Goal: Communication & Community: Share content

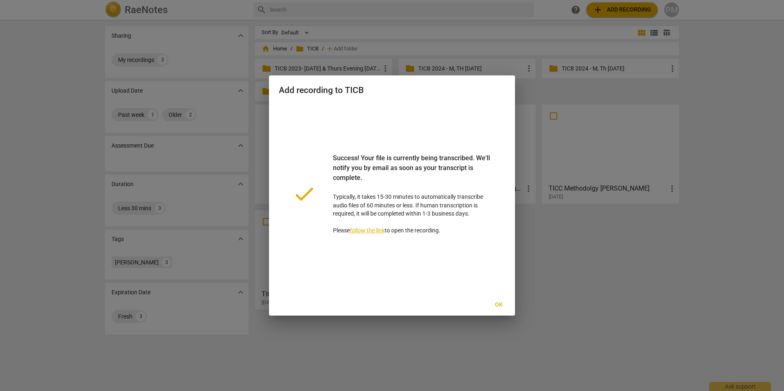
click at [498, 307] on span "Ok" at bounding box center [498, 305] width 13 height 8
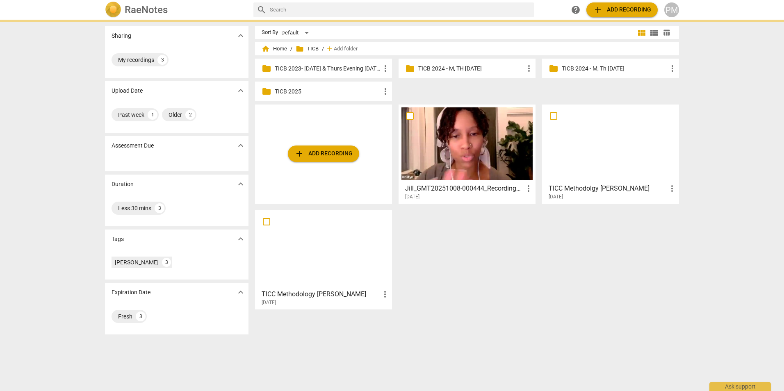
click at [325, 91] on p "TICB 2025" at bounding box center [328, 91] width 106 height 9
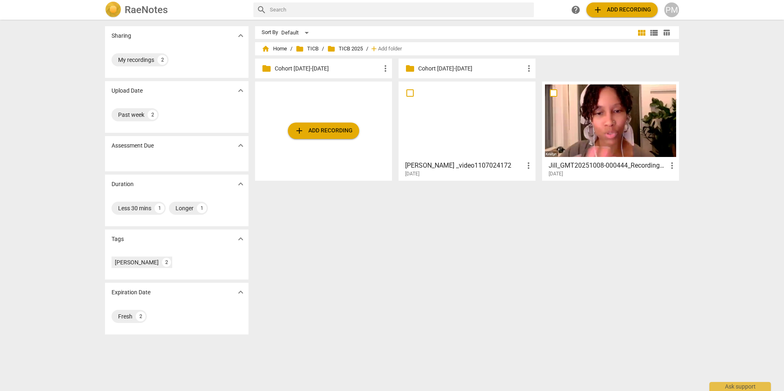
click at [460, 70] on p "Cohort [DATE]-[DATE]" at bounding box center [471, 68] width 106 height 9
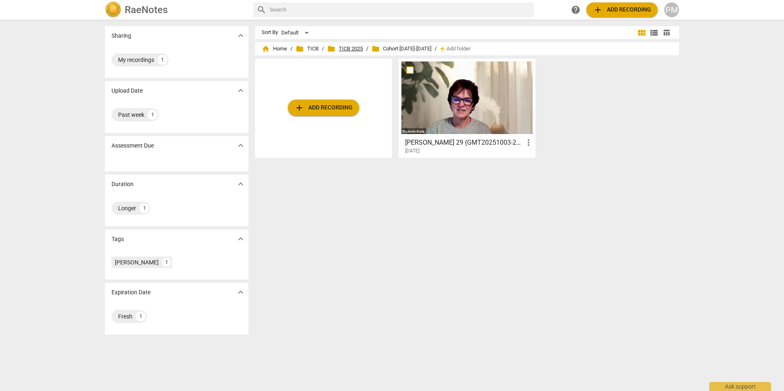
click at [344, 48] on span "folder TICB 2025" at bounding box center [345, 49] width 36 height 8
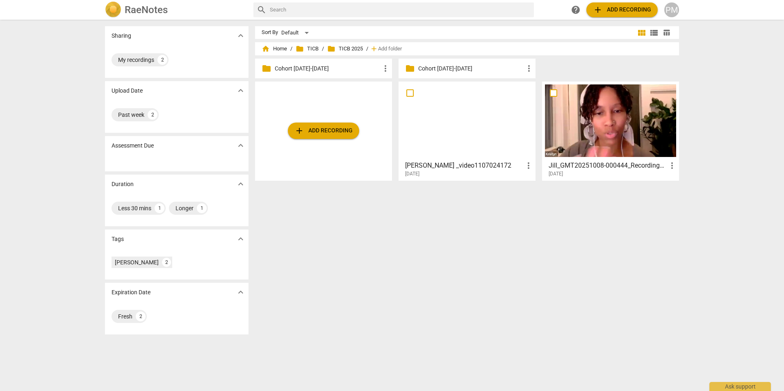
click at [464, 153] on div at bounding box center [466, 120] width 131 height 73
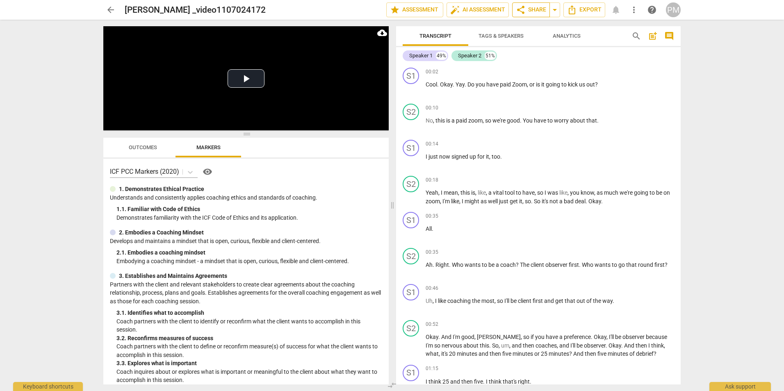
click at [531, 10] on span "share Share" at bounding box center [531, 10] width 30 height 10
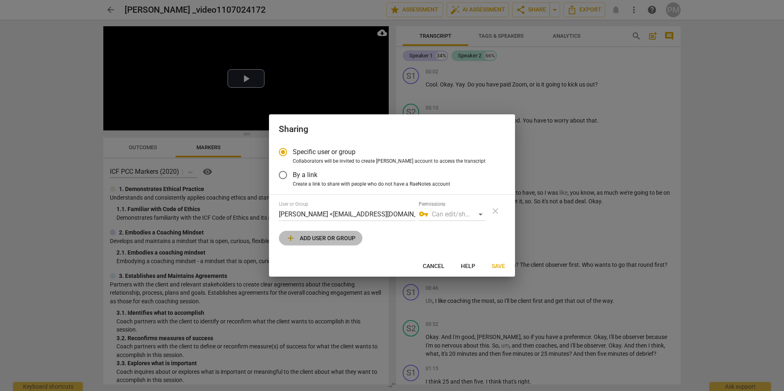
click at [310, 242] on span "add Add user or group" at bounding box center [321, 238] width 70 height 10
radio input "false"
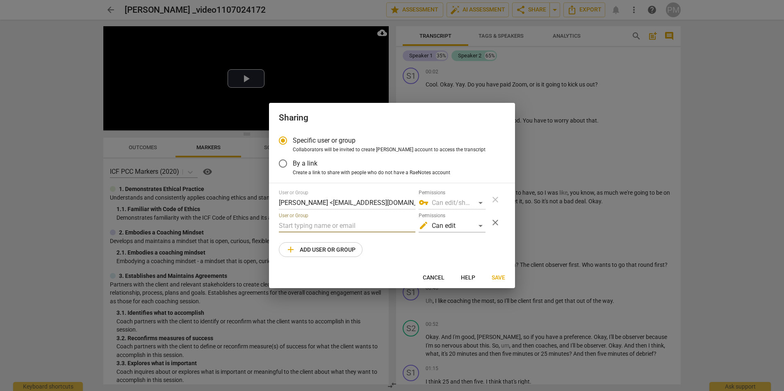
click at [296, 228] on input "text" at bounding box center [347, 225] width 137 height 13
type input "[PERSON_NAME][EMAIL_ADDRESS][DOMAIN_NAME]"
click at [499, 274] on span "Save" at bounding box center [499, 278] width 14 height 8
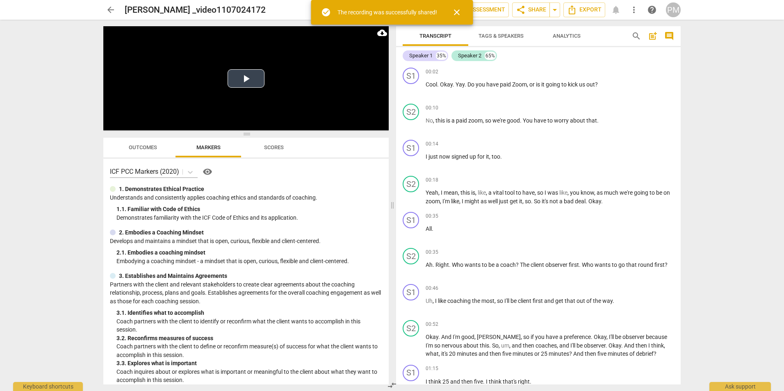
click at [243, 80] on button "Play Video" at bounding box center [246, 78] width 37 height 18
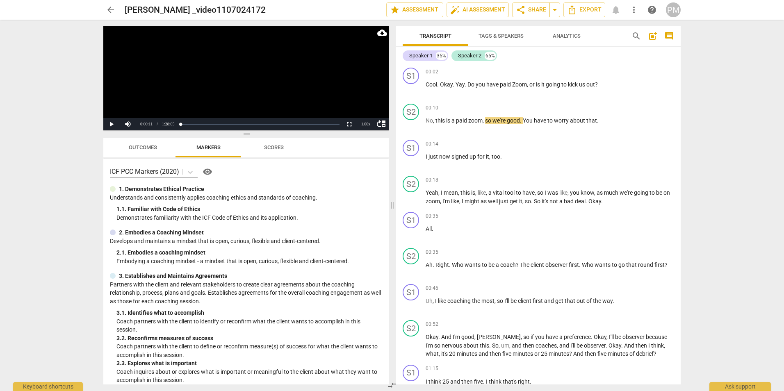
click at [200, 77] on video at bounding box center [245, 78] width 285 height 104
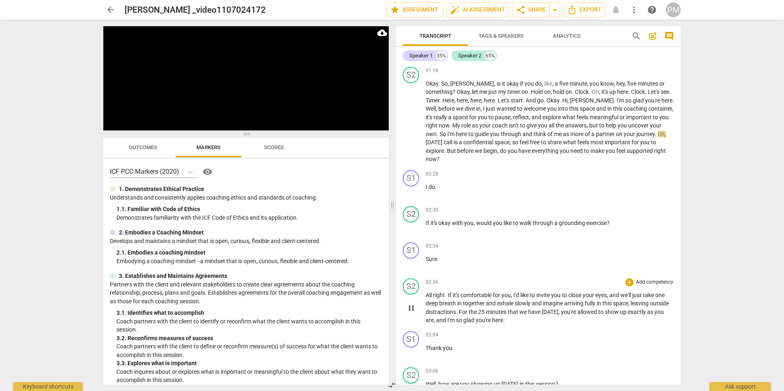
scroll to position [328, 0]
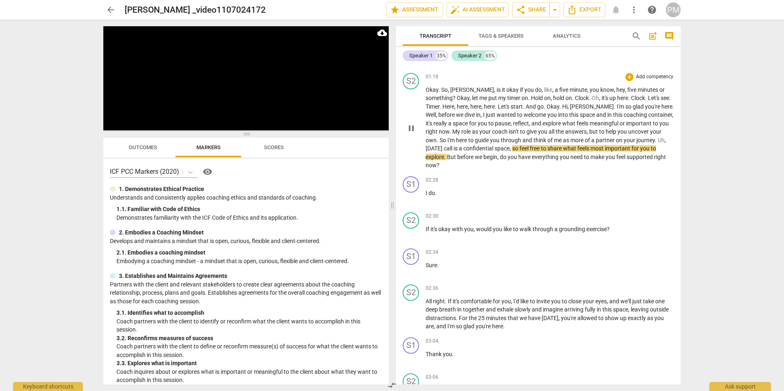
click at [409, 130] on span "pause" at bounding box center [411, 128] width 10 height 10
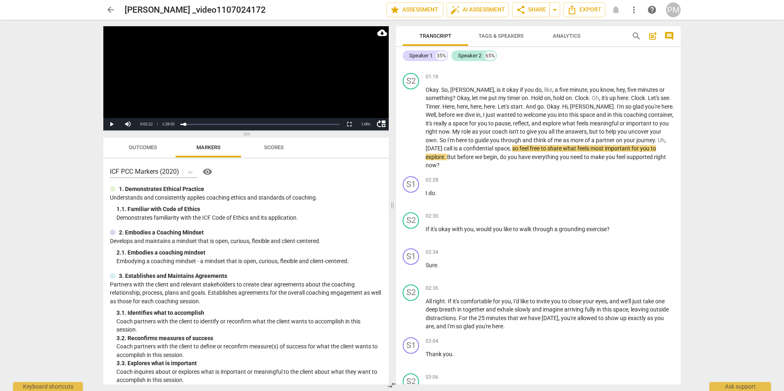
click at [514, 36] on span "Tags & Speakers" at bounding box center [501, 36] width 45 height 6
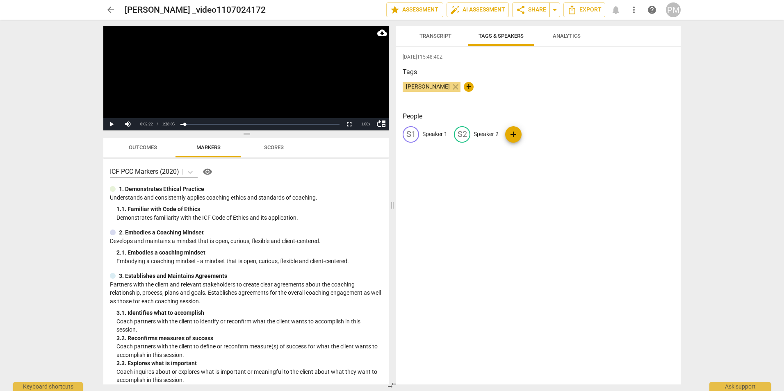
click at [435, 135] on p "Speaker 1" at bounding box center [434, 134] width 25 height 9
type input "[PERSON_NAME]"
click at [562, 133] on span "add" at bounding box center [567, 135] width 10 height 10
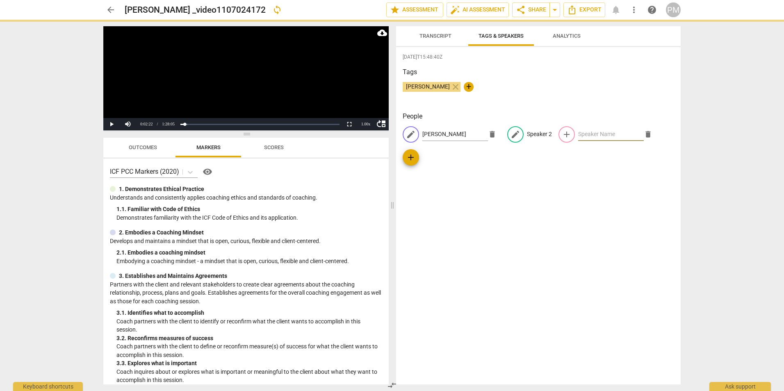
click at [578, 133] on input "text" at bounding box center [611, 134] width 66 height 13
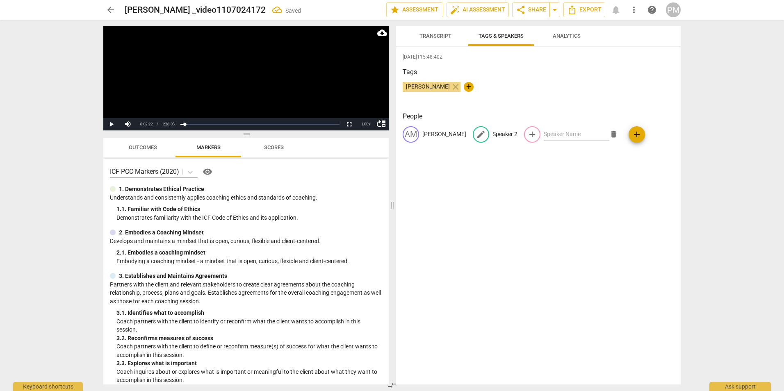
click at [493, 133] on p "Speaker 2" at bounding box center [505, 134] width 25 height 9
type input "Chareen"
click at [577, 182] on div "[DATE]T15:48:40Z Tags [PERSON_NAME] close + People AM [PERSON_NAME] edit [PERSO…" at bounding box center [538, 216] width 285 height 338
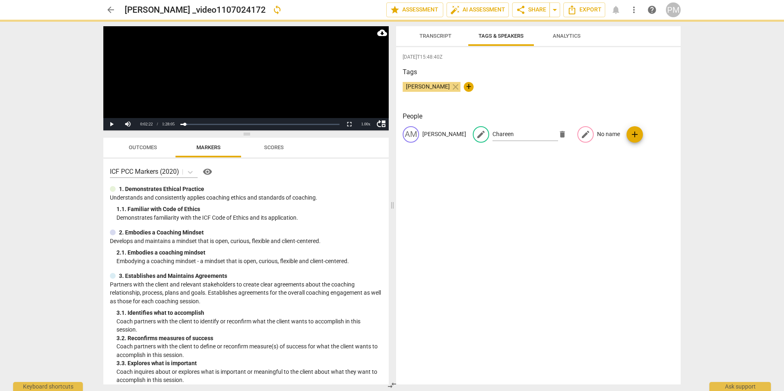
click at [585, 134] on div "AM [PERSON_NAME] edit [PERSON_NAME] delete edit No name add" at bounding box center [538, 137] width 271 height 23
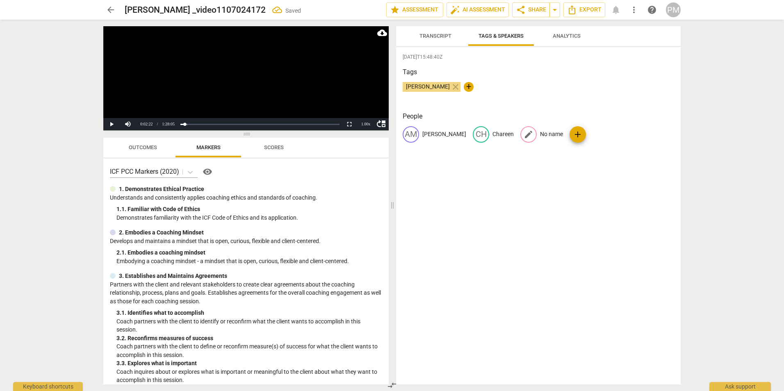
click at [540, 135] on p "No name" at bounding box center [551, 134] width 23 height 9
type input "[PERSON_NAME]"
drag, startPoint x: 500, startPoint y: 300, endPoint x: 500, endPoint y: 277, distance: 23.0
click at [500, 303] on div "[DATE]T15:48:40Z Tags [PERSON_NAME] close + People AM [PERSON_NAME] CH [PERSON_…" at bounding box center [538, 216] width 285 height 338
click at [430, 39] on span "Transcript" at bounding box center [436, 36] width 32 height 6
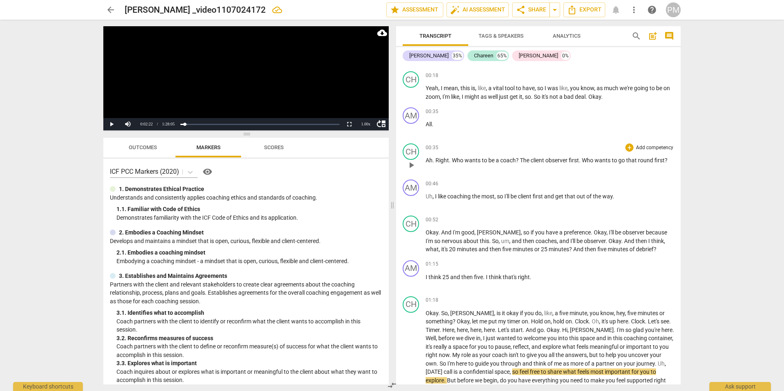
scroll to position [0, 0]
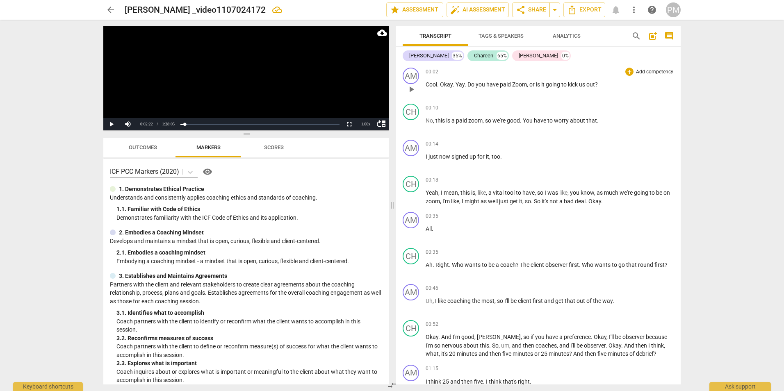
click at [411, 91] on span "play_arrow" at bounding box center [411, 89] width 10 height 10
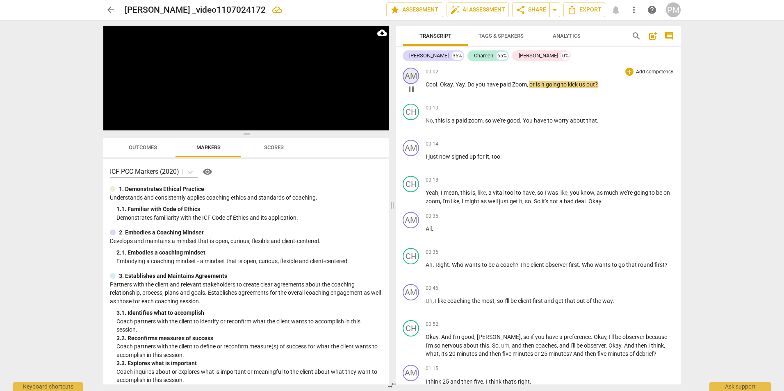
click at [413, 75] on div "AM" at bounding box center [411, 76] width 16 height 16
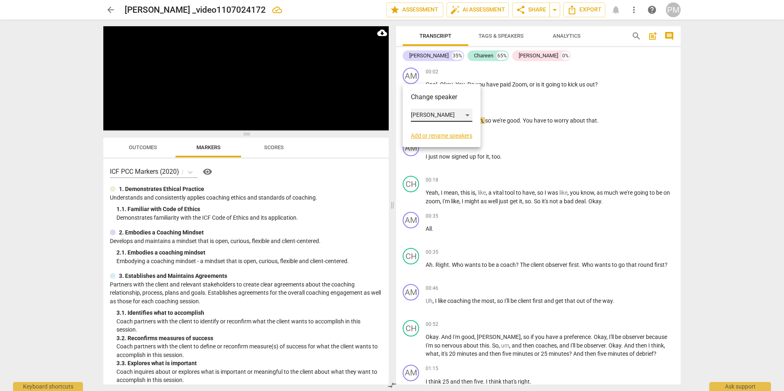
click at [463, 113] on div "[PERSON_NAME]" at bounding box center [442, 115] width 62 height 13
click at [428, 148] on li "[PERSON_NAME]" at bounding box center [442, 147] width 62 height 16
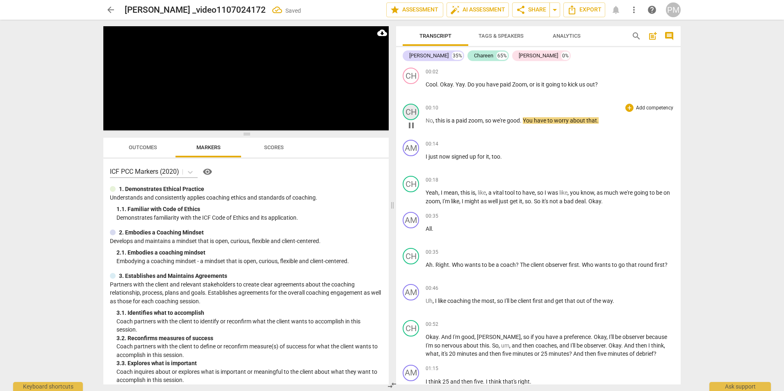
click at [411, 113] on div "CH" at bounding box center [411, 112] width 16 height 16
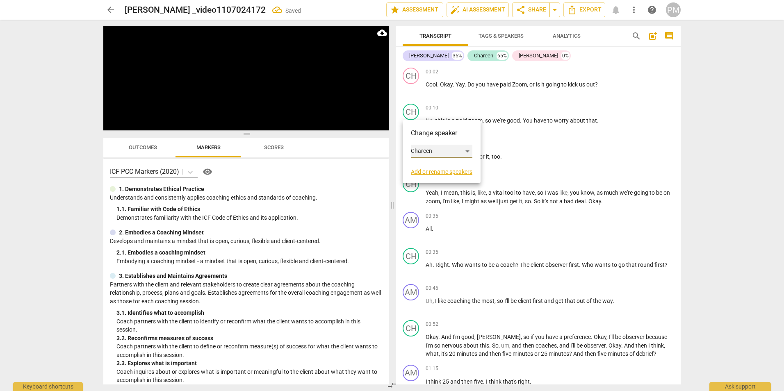
click at [440, 153] on div "Chareen" at bounding box center [442, 151] width 62 height 13
click at [439, 135] on li "[PERSON_NAME]" at bounding box center [442, 136] width 62 height 16
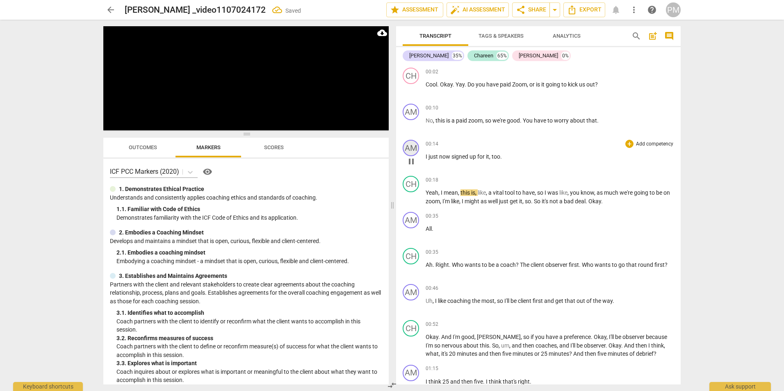
click at [408, 151] on div "AM" at bounding box center [411, 148] width 16 height 16
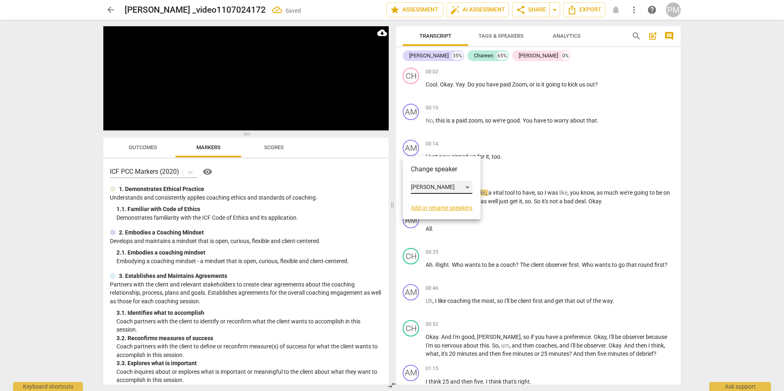
click at [427, 183] on div "[PERSON_NAME]" at bounding box center [442, 187] width 62 height 13
click at [435, 220] on li "[PERSON_NAME]" at bounding box center [442, 219] width 62 height 16
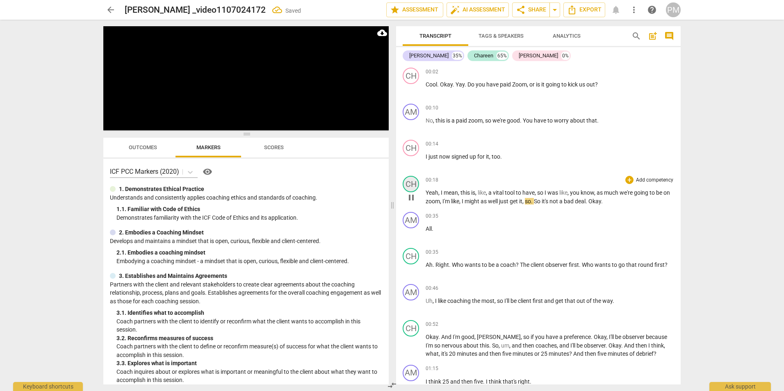
click at [411, 185] on div "CH" at bounding box center [411, 184] width 16 height 16
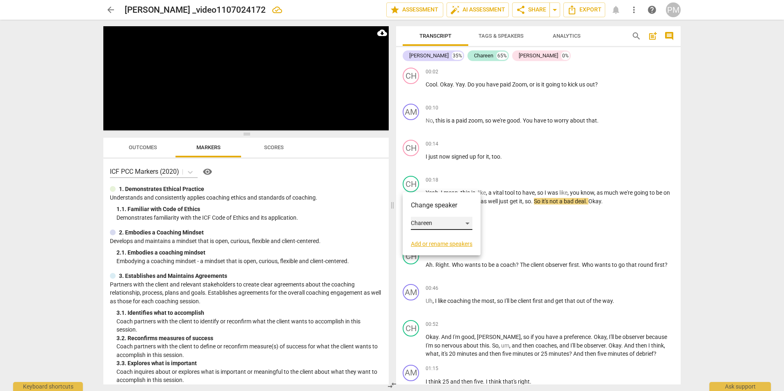
click at [424, 223] on div "Chareen" at bounding box center [442, 223] width 62 height 13
click at [430, 205] on li "[PERSON_NAME]" at bounding box center [442, 208] width 62 height 16
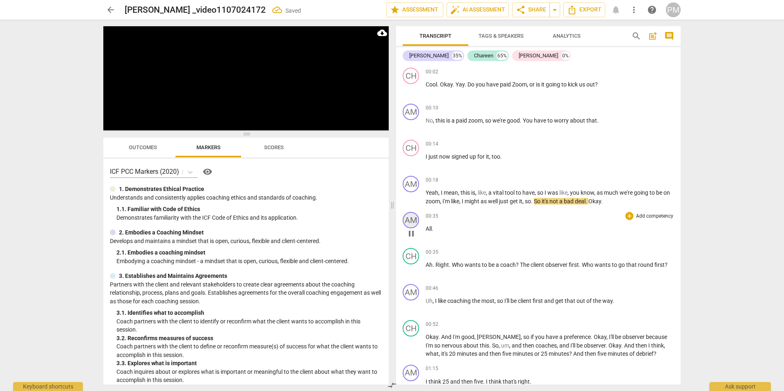
click at [411, 221] on div "AM" at bounding box center [411, 220] width 16 height 16
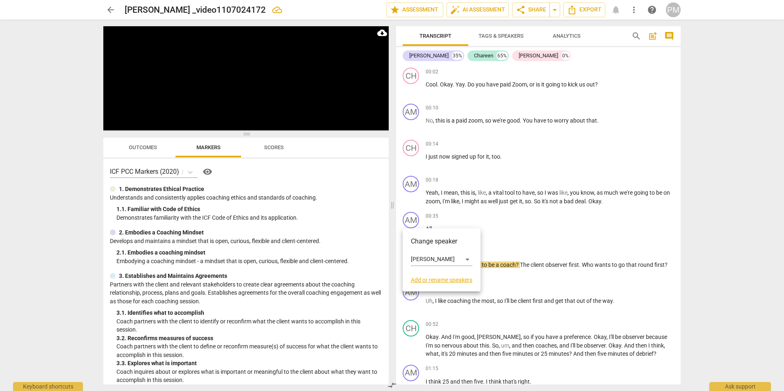
click at [512, 221] on div at bounding box center [392, 195] width 784 height 391
click at [436, 229] on p "All ." at bounding box center [550, 229] width 249 height 9
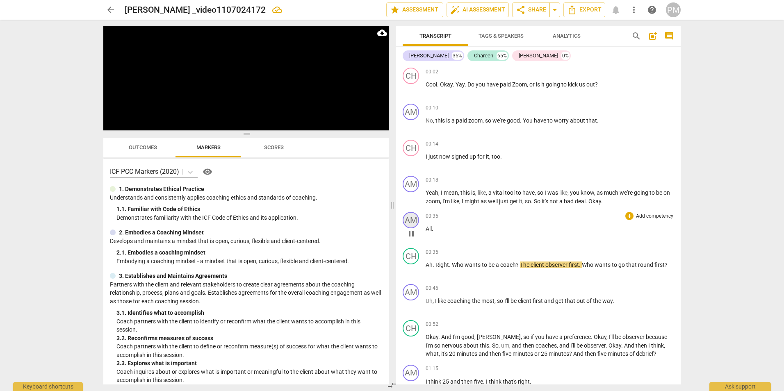
click at [411, 222] on div "AM" at bounding box center [411, 220] width 16 height 16
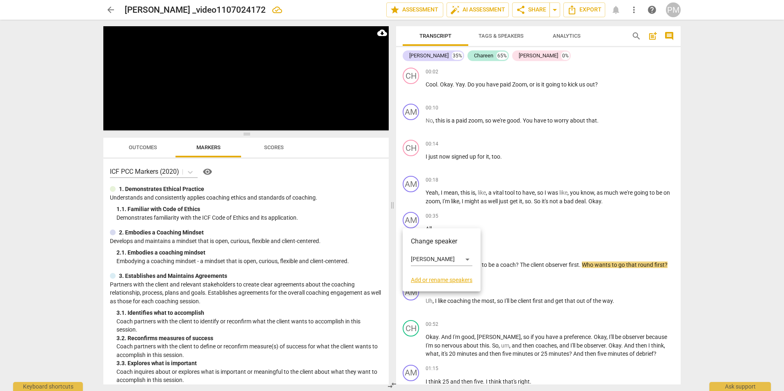
click at [593, 235] on div at bounding box center [392, 195] width 784 height 391
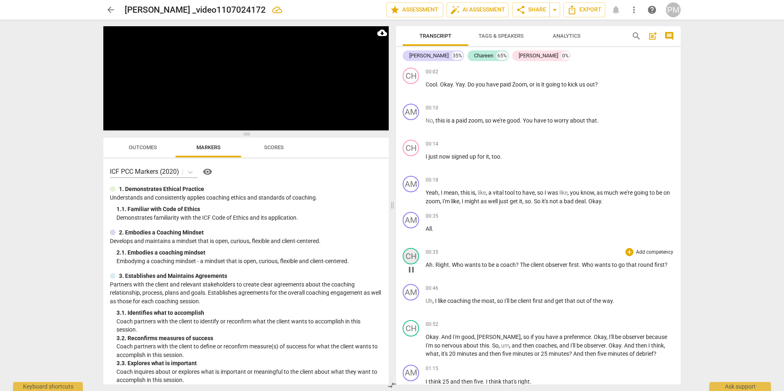
click at [407, 260] on div "CH" at bounding box center [411, 256] width 16 height 16
click at [427, 296] on div "Chareen" at bounding box center [442, 295] width 62 height 13
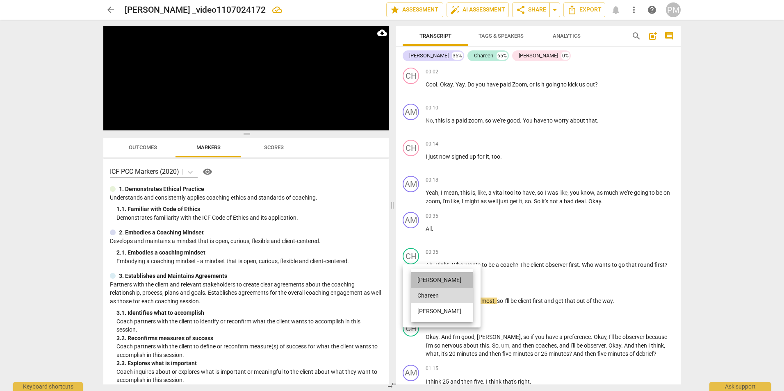
click at [438, 278] on li "[PERSON_NAME]" at bounding box center [442, 280] width 62 height 16
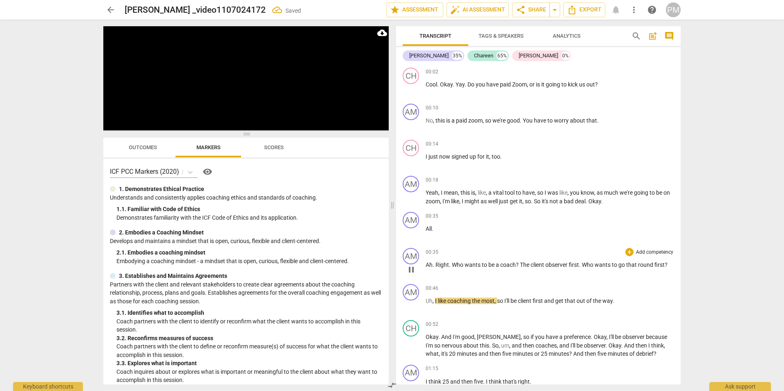
click at [425, 260] on div "AM play_arrow pause" at bounding box center [414, 263] width 23 height 30
click at [426, 264] on span "Ah" at bounding box center [429, 265] width 7 height 7
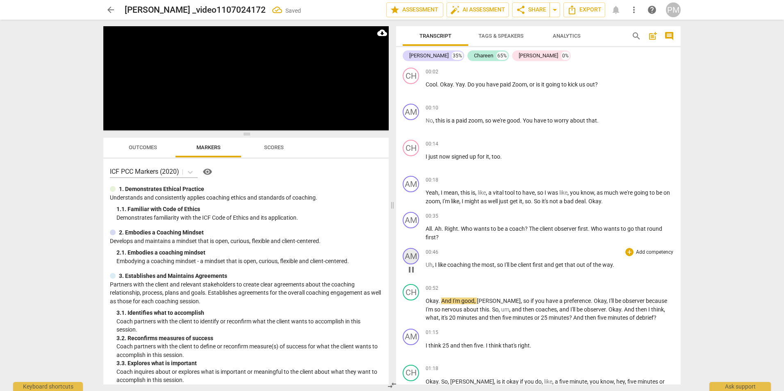
click at [410, 261] on div "AM" at bounding box center [411, 256] width 16 height 16
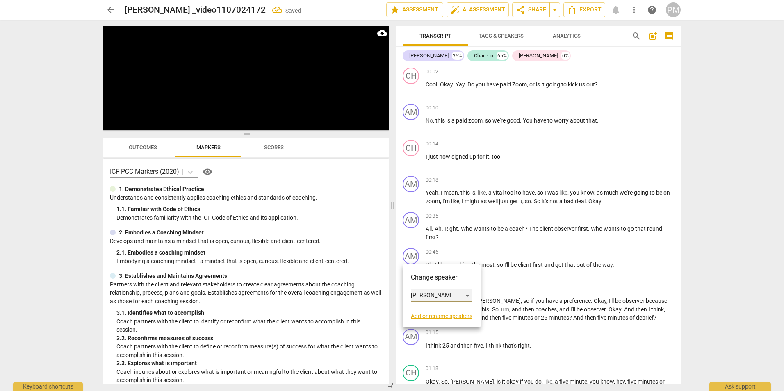
click at [427, 293] on div "[PERSON_NAME]" at bounding box center [442, 295] width 62 height 13
click at [436, 330] on li "[PERSON_NAME]" at bounding box center [442, 327] width 62 height 16
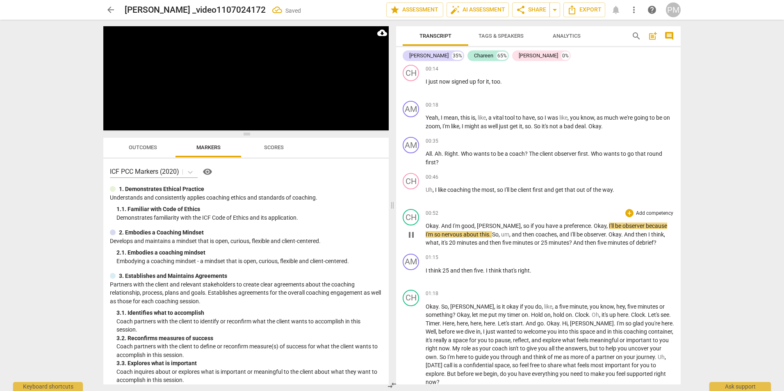
scroll to position [82, 0]
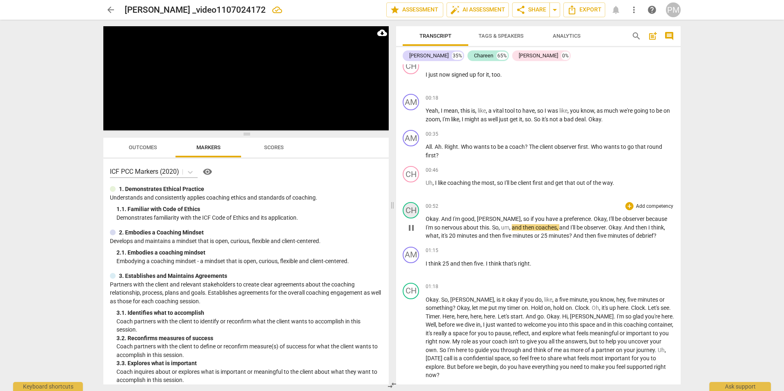
click at [408, 212] on div "CH" at bounding box center [411, 210] width 16 height 16
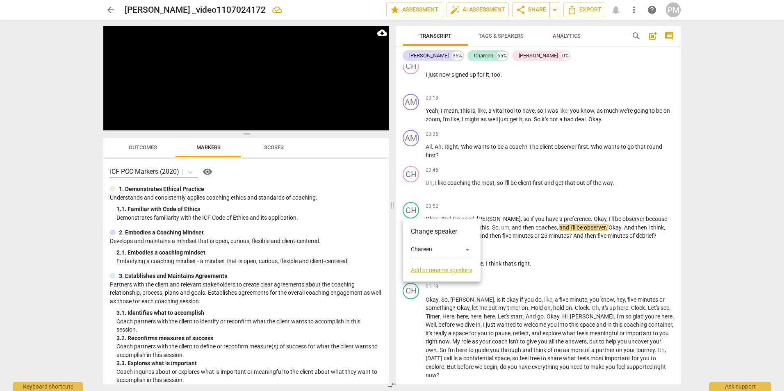
click at [409, 174] on div at bounding box center [392, 195] width 784 height 391
click at [409, 174] on div "CH" at bounding box center [411, 174] width 16 height 16
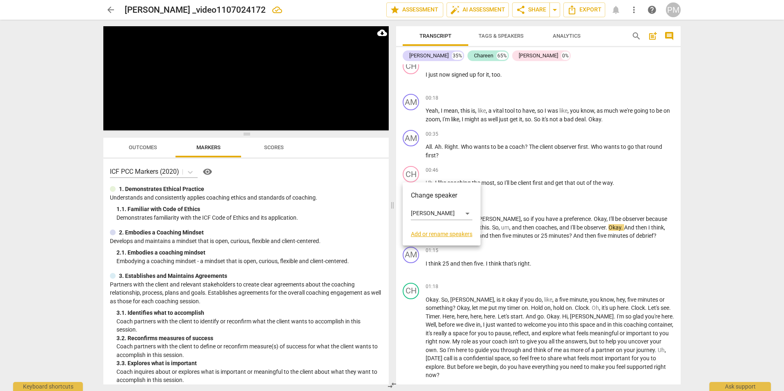
click at [409, 174] on div at bounding box center [392, 195] width 784 height 391
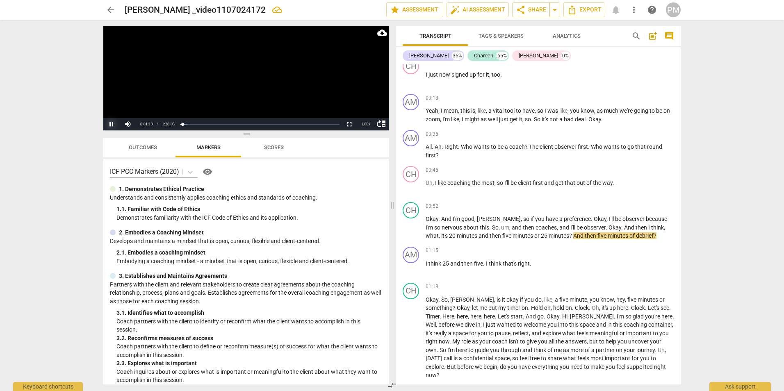
click at [112, 122] on button "Pause" at bounding box center [111, 124] width 16 height 12
click at [413, 268] on span "play_arrow" at bounding box center [411, 269] width 10 height 10
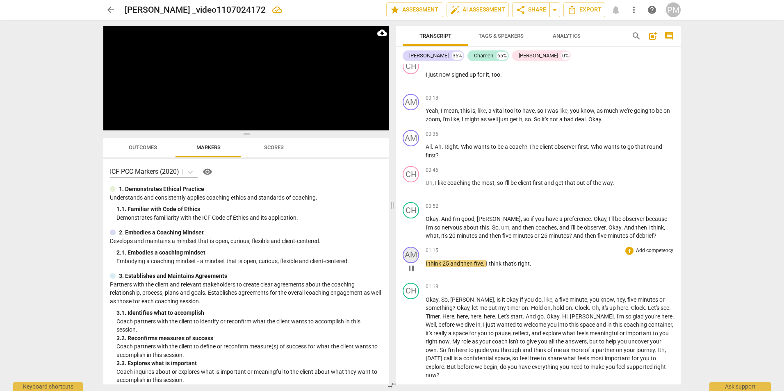
click at [413, 257] on div "AM" at bounding box center [411, 255] width 16 height 16
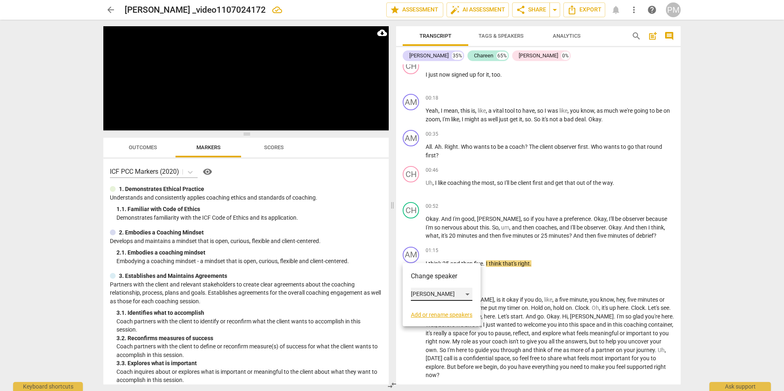
click at [450, 296] on div "[PERSON_NAME]" at bounding box center [442, 294] width 62 height 13
click at [443, 324] on li "[PERSON_NAME]" at bounding box center [442, 326] width 62 height 16
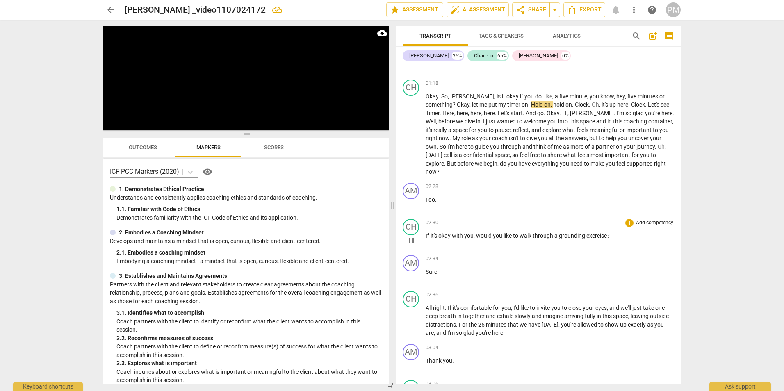
scroll to position [287, 0]
click at [533, 100] on span "Hold" at bounding box center [537, 103] width 13 height 7
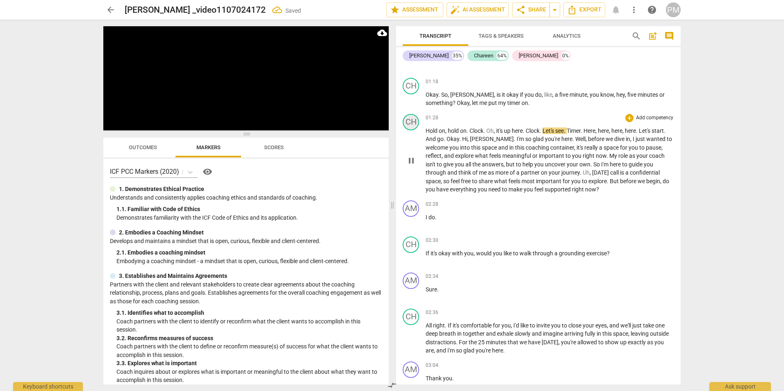
click at [410, 123] on div "CH" at bounding box center [411, 122] width 16 height 16
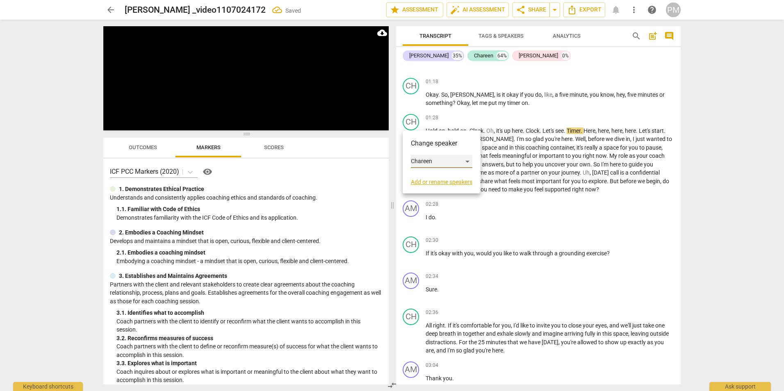
click at [434, 160] on div "Chareen" at bounding box center [442, 161] width 62 height 13
click at [439, 145] on li "[PERSON_NAME]" at bounding box center [442, 146] width 62 height 16
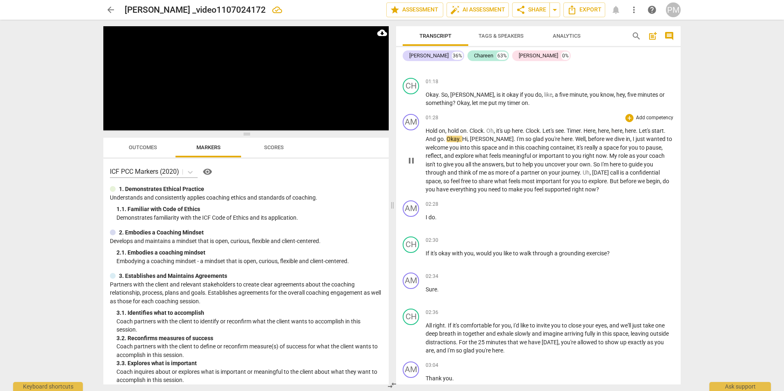
click at [448, 138] on span "Okay" at bounding box center [453, 139] width 13 height 7
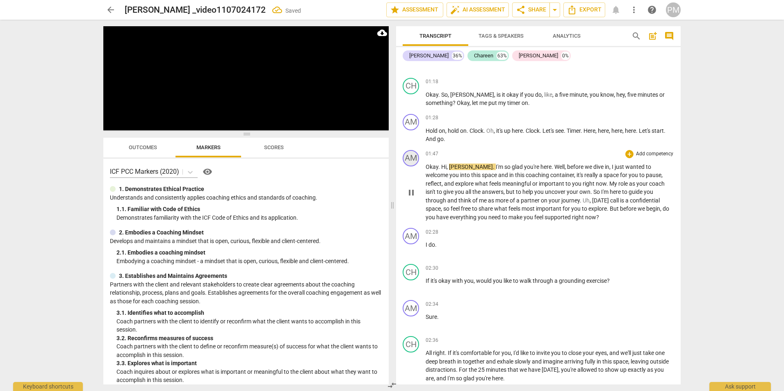
click at [406, 160] on div "AM" at bounding box center [411, 158] width 16 height 16
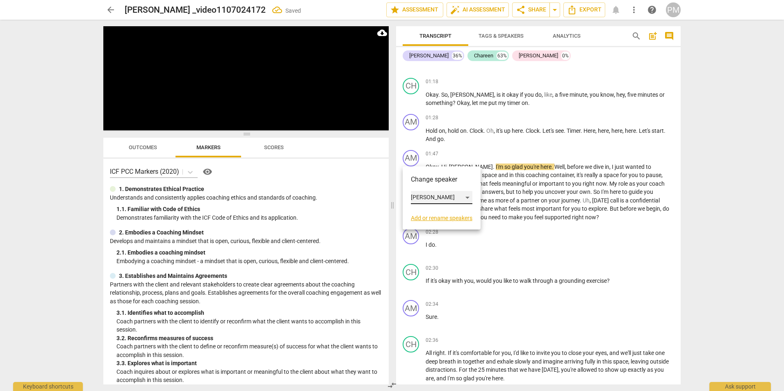
click at [428, 200] on div "[PERSON_NAME]" at bounding box center [442, 197] width 62 height 13
click at [431, 213] on li "Chareen" at bounding box center [442, 213] width 62 height 16
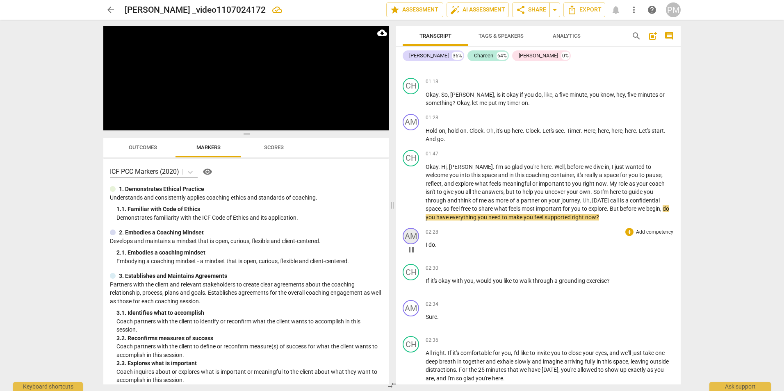
click at [409, 240] on div "AM" at bounding box center [411, 236] width 16 height 16
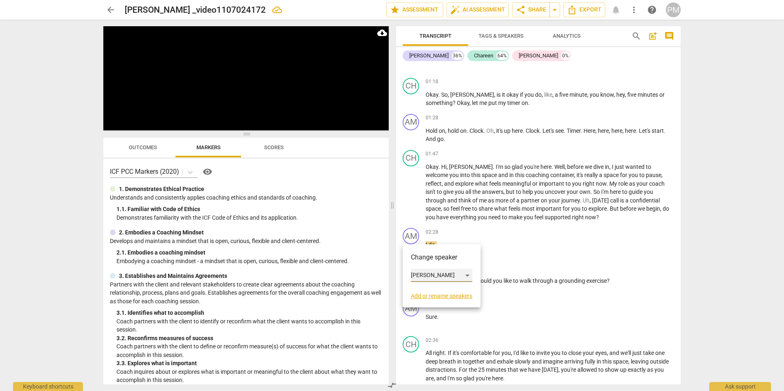
click at [443, 277] on div "[PERSON_NAME]" at bounding box center [442, 275] width 62 height 13
click at [441, 306] on li "[PERSON_NAME]" at bounding box center [442, 307] width 62 height 16
click at [412, 250] on span "pause" at bounding box center [411, 250] width 10 height 10
